Goal: Task Accomplishment & Management: Complete application form

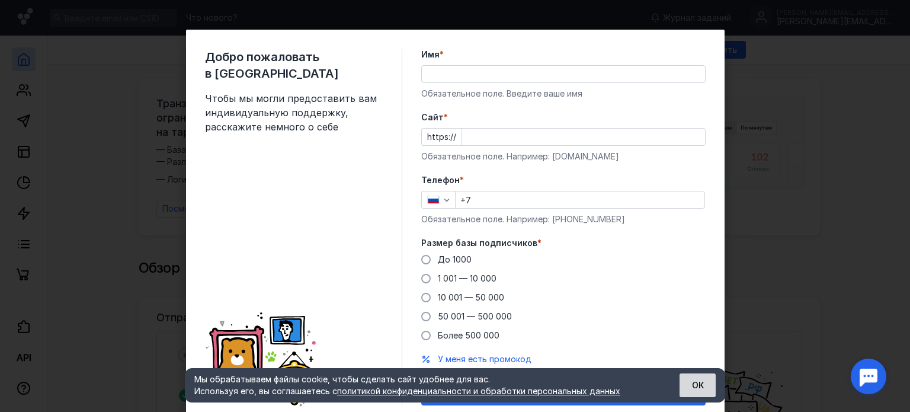
click at [696, 384] on button "ОК" at bounding box center [698, 385] width 36 height 24
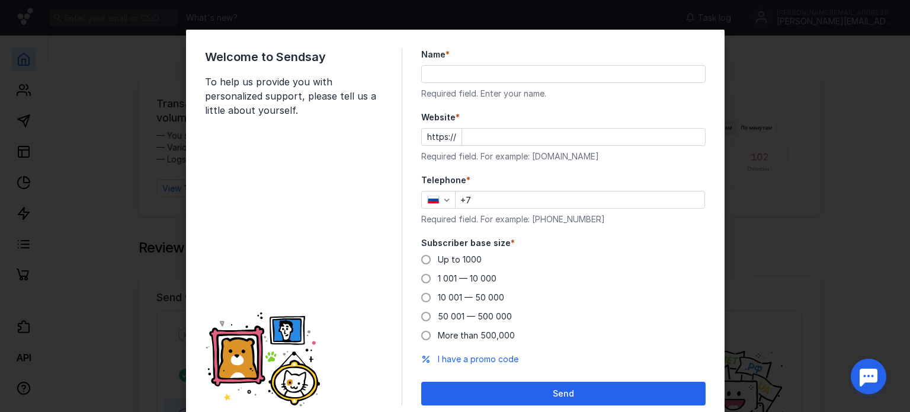
click at [464, 68] on input "Name *" at bounding box center [563, 74] width 283 height 17
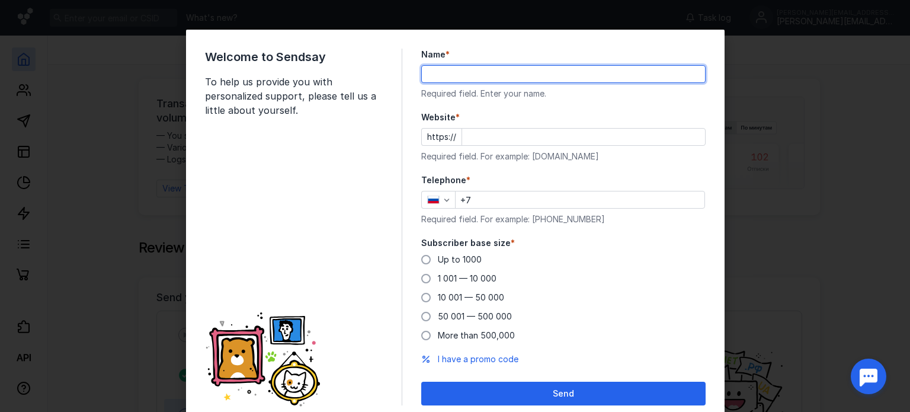
type input "[PERSON_NAME] [PERSON_NAME]"
click at [510, 136] on input "Website *" at bounding box center [583, 137] width 243 height 17
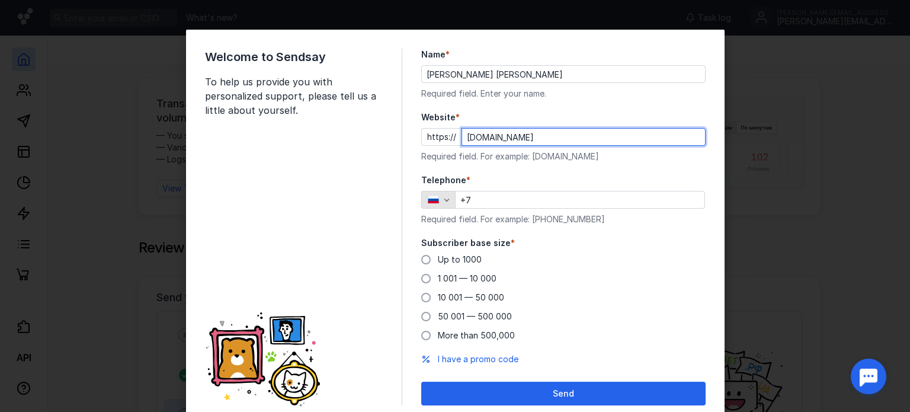
type input "[DOMAIN_NAME]"
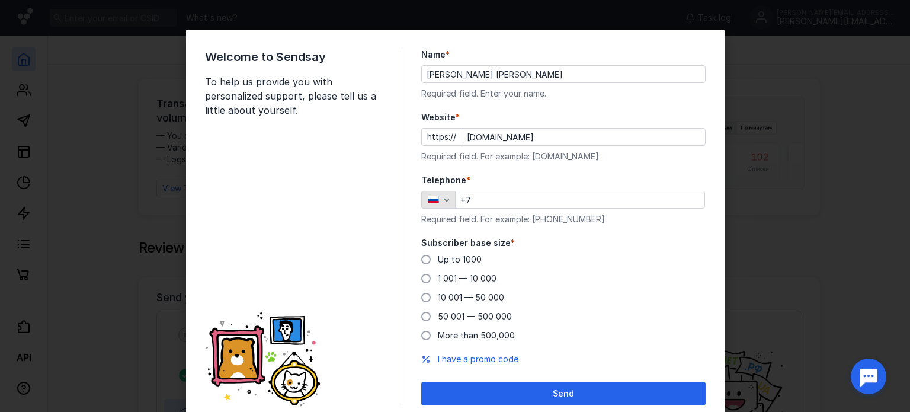
click at [442, 201] on icon "button" at bounding box center [446, 199] width 9 height 9
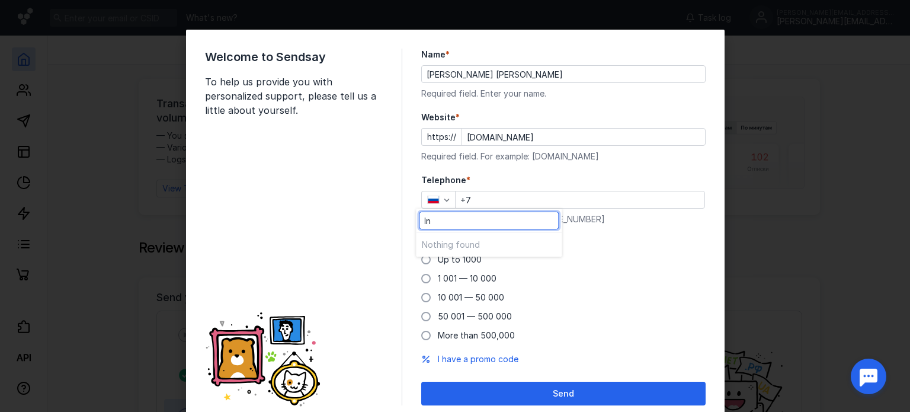
type input "I"
type input "9"
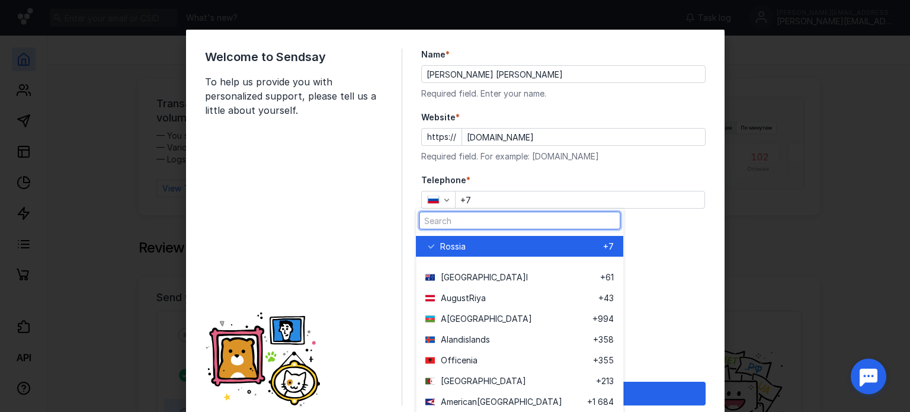
type input "+"
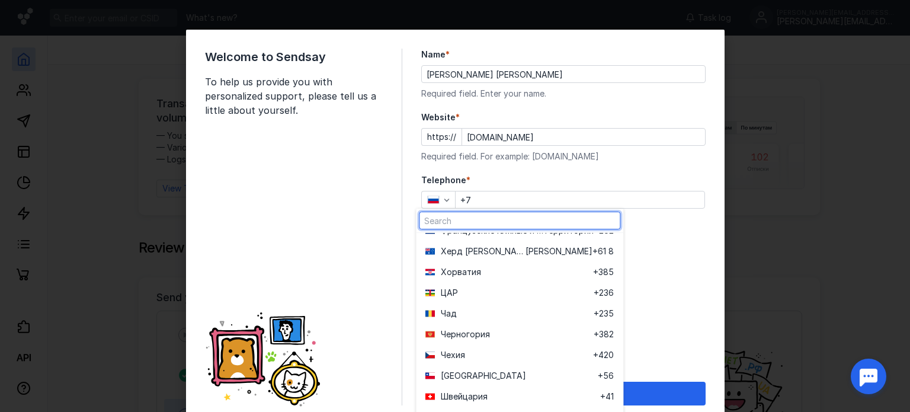
scroll to position [4801, 0]
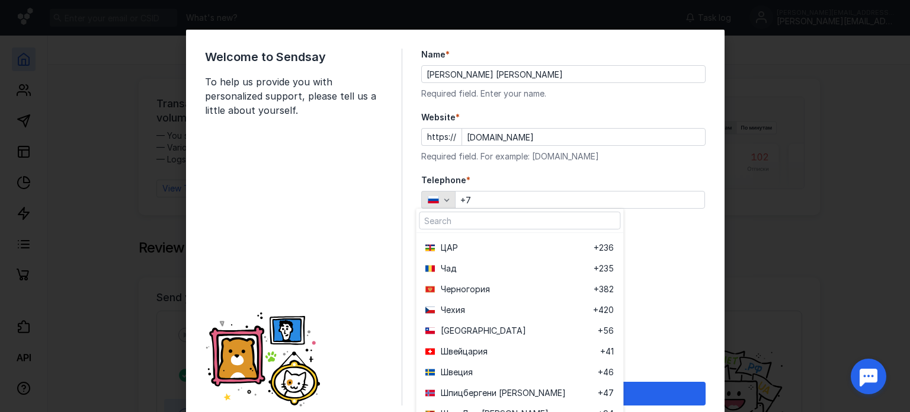
click at [442, 197] on icon "button" at bounding box center [446, 199] width 9 height 9
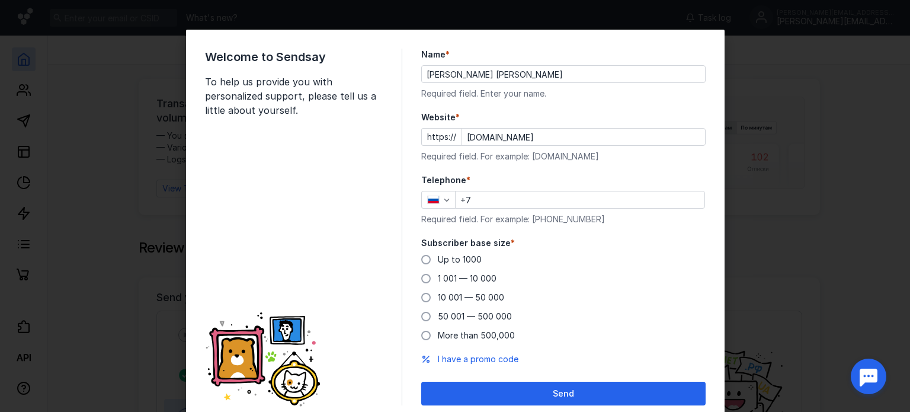
click at [471, 203] on input "+7" at bounding box center [580, 199] width 249 height 17
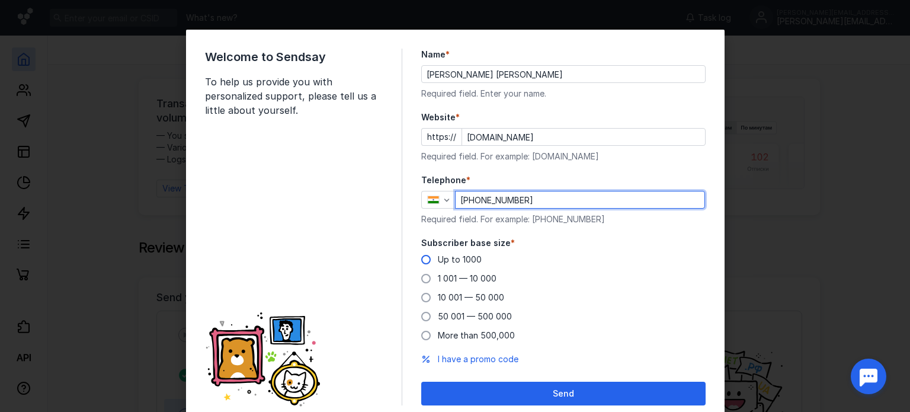
type input "[PHONE_NUMBER]"
click at [421, 261] on span at bounding box center [425, 259] width 9 height 9
click at [0, 0] on input "Up to 1000" at bounding box center [0, 0] width 0 height 0
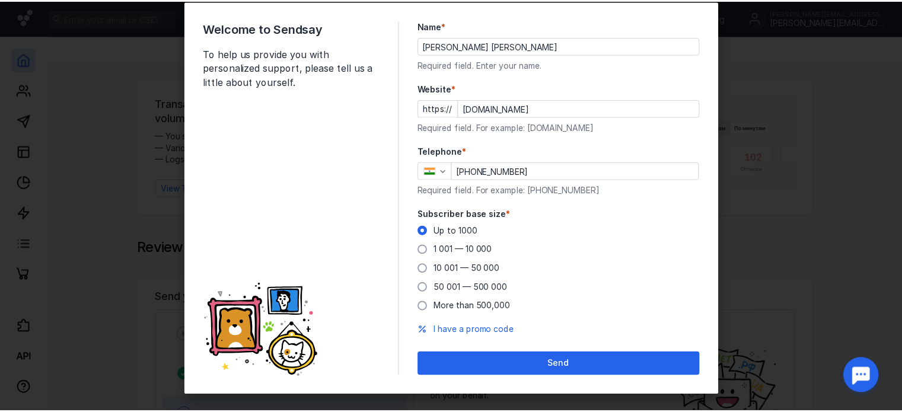
scroll to position [42, 0]
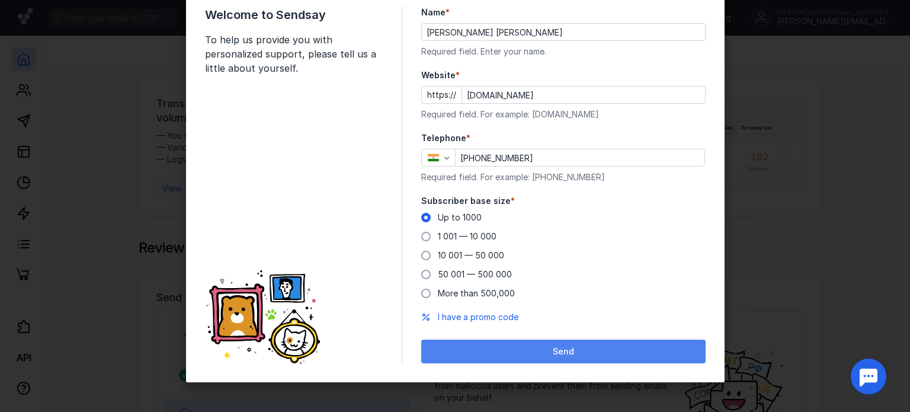
click at [543, 351] on div "Send" at bounding box center [563, 352] width 273 height 10
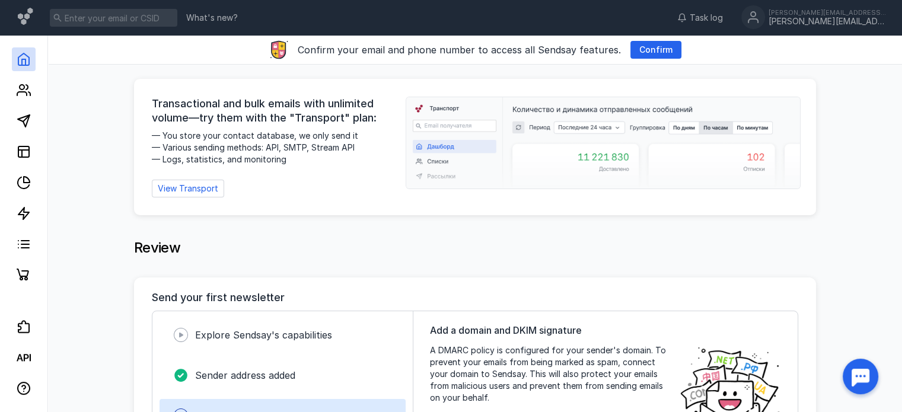
drag, startPoint x: 823, startPoint y: 49, endPoint x: 450, endPoint y: 236, distance: 416.4
click at [450, 236] on div "Review" at bounding box center [475, 253] width 682 height 47
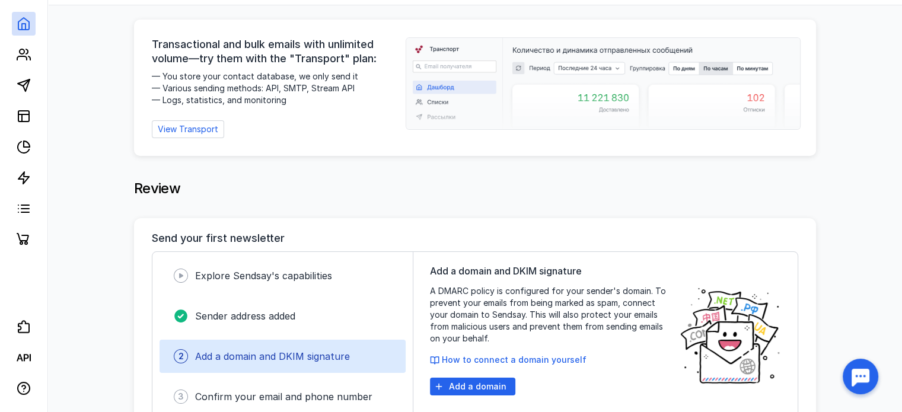
scroll to position [0, 0]
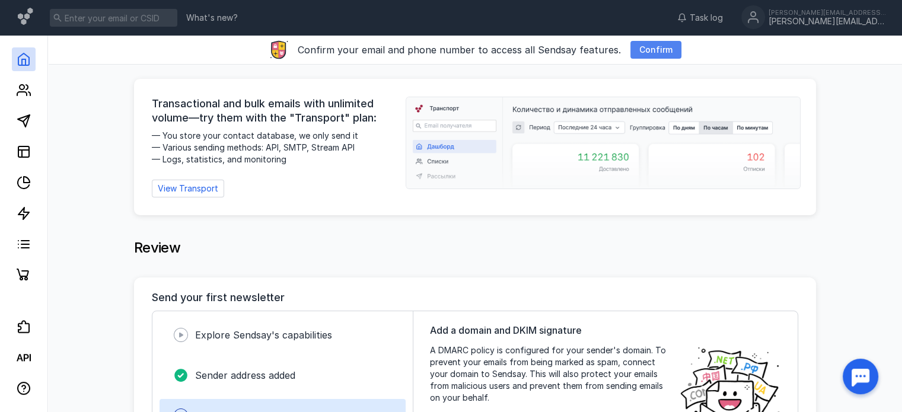
click at [654, 49] on font "Confirm" at bounding box center [655, 49] width 33 height 10
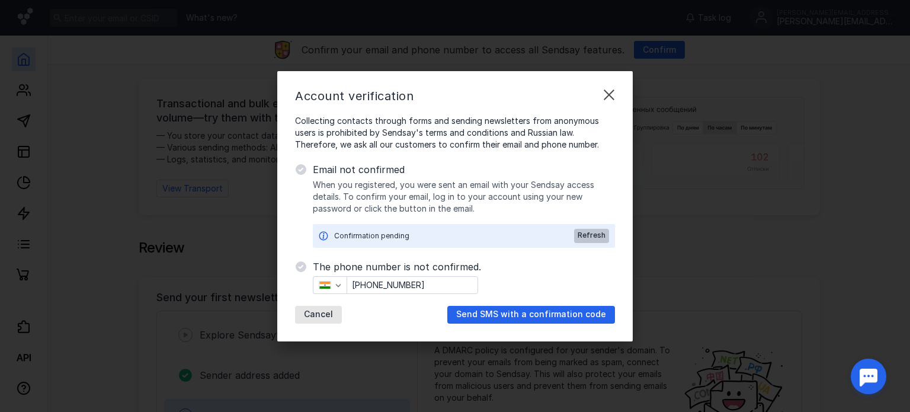
click at [595, 235] on font "Refresh" at bounding box center [592, 235] width 28 height 9
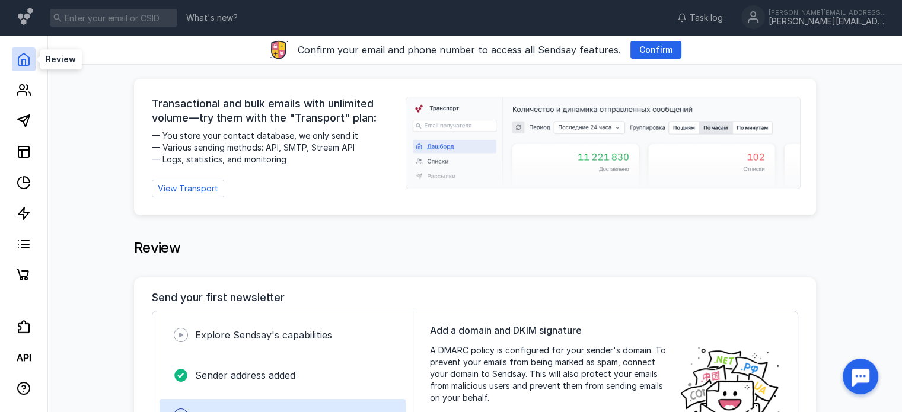
click at [27, 63] on icon at bounding box center [24, 59] width 14 height 14
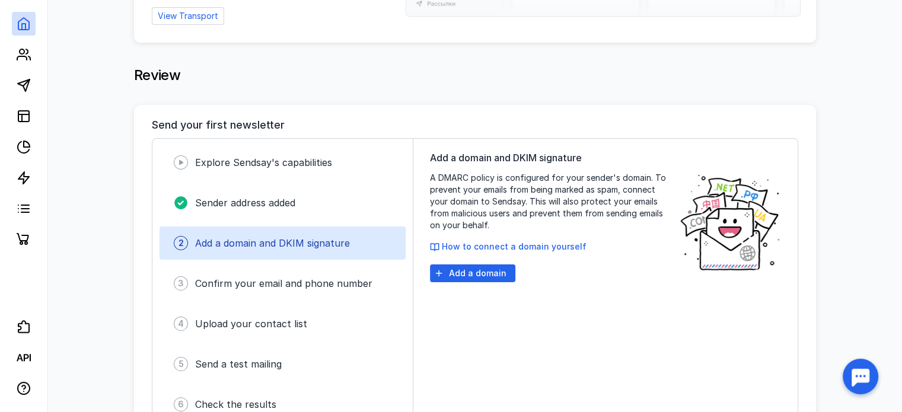
scroll to position [178, 0]
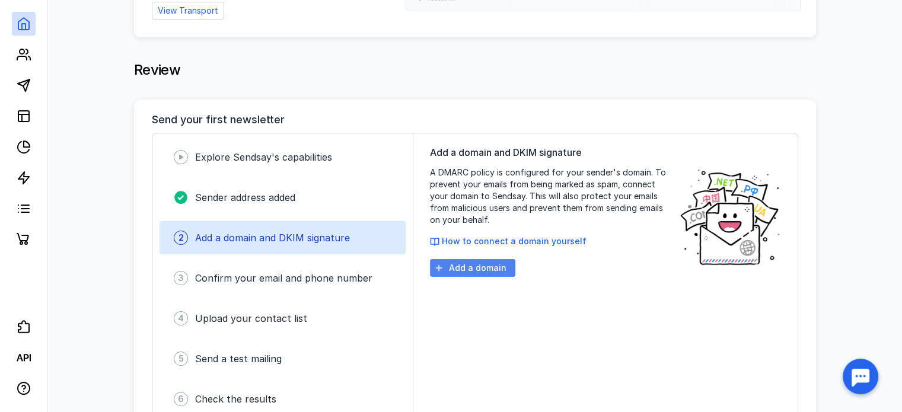
click at [478, 270] on font "Add a domain" at bounding box center [477, 268] width 57 height 10
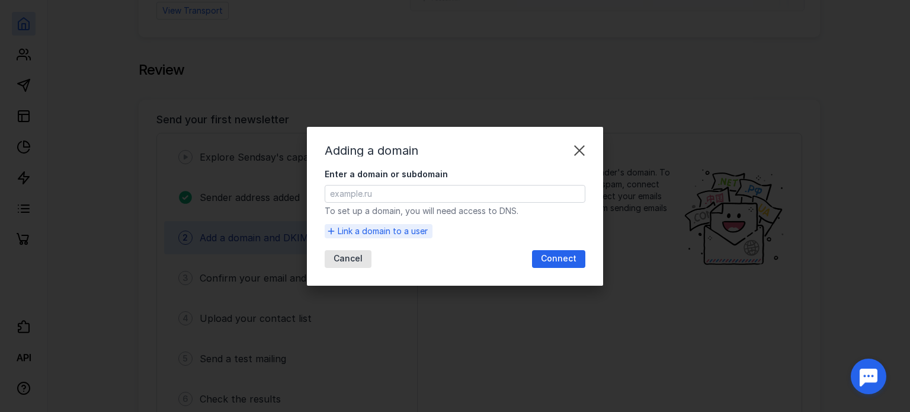
click at [384, 232] on font "Link a domain to a user" at bounding box center [383, 231] width 90 height 10
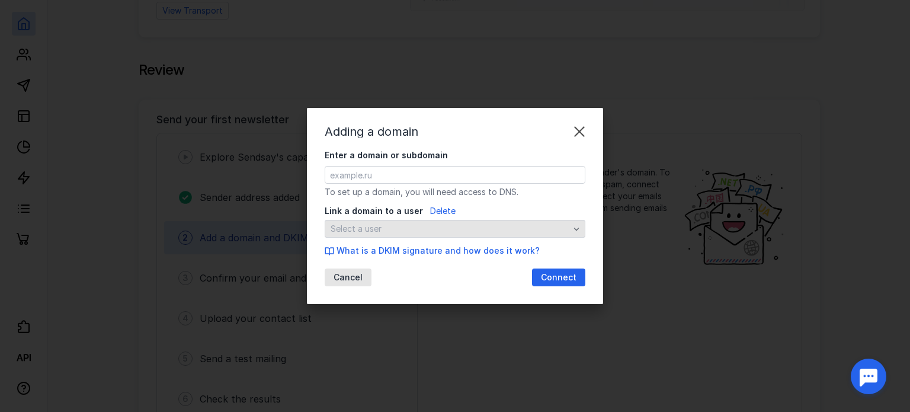
click at [573, 226] on icon "button" at bounding box center [576, 228] width 9 height 9
click at [574, 230] on icon "button" at bounding box center [576, 228] width 9 height 9
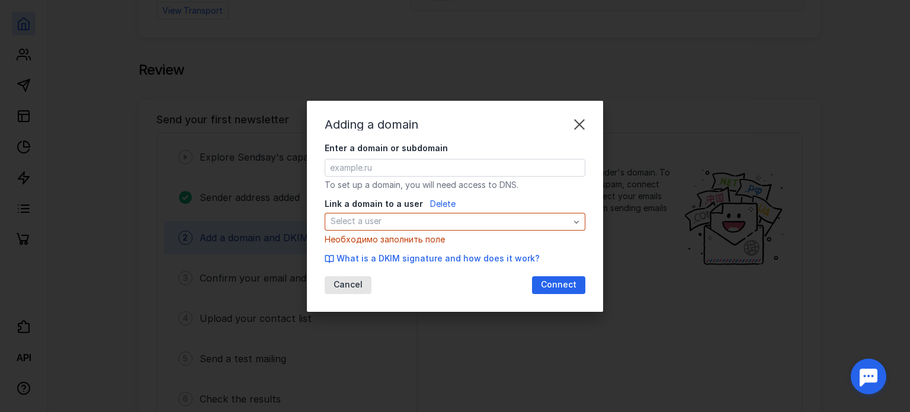
click at [475, 194] on form "Enter a domain or subdomain To set up a domain, you will need access to DNS. Li…" at bounding box center [455, 203] width 261 height 122
